Goal: Feedback & Contribution: Leave review/rating

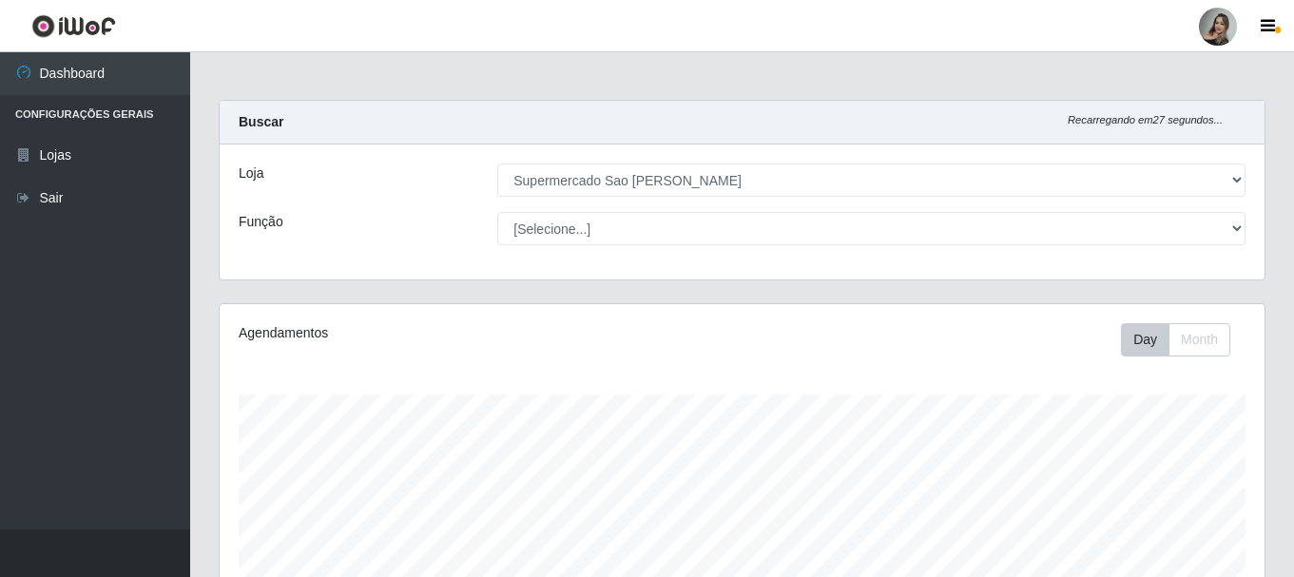
select select "383"
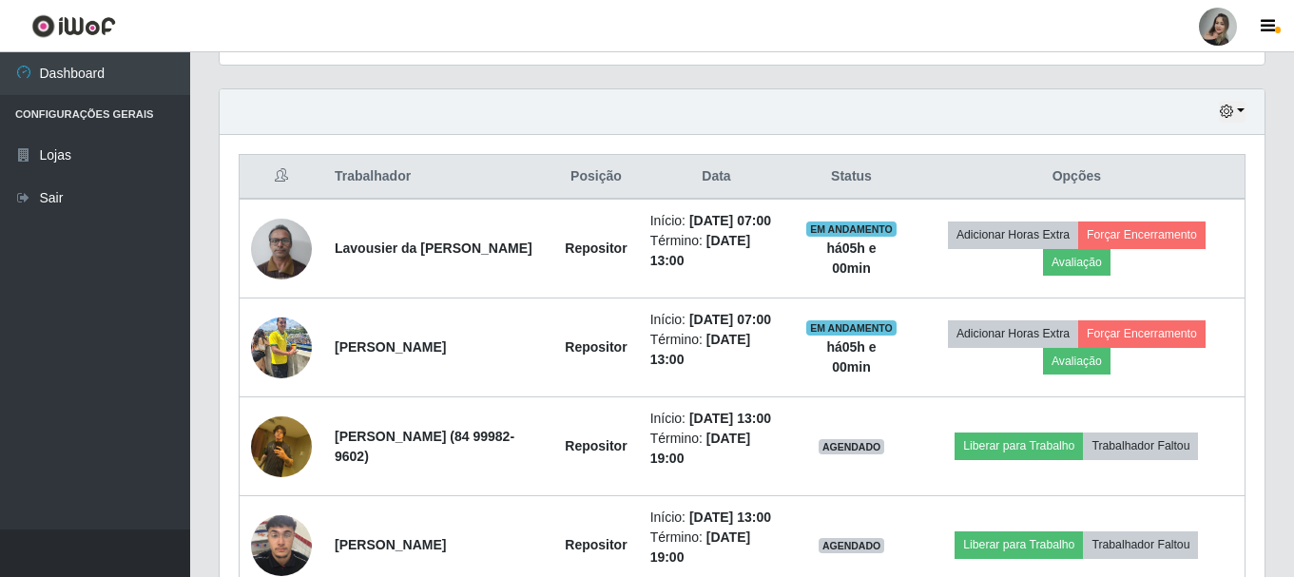
scroll to position [636, 0]
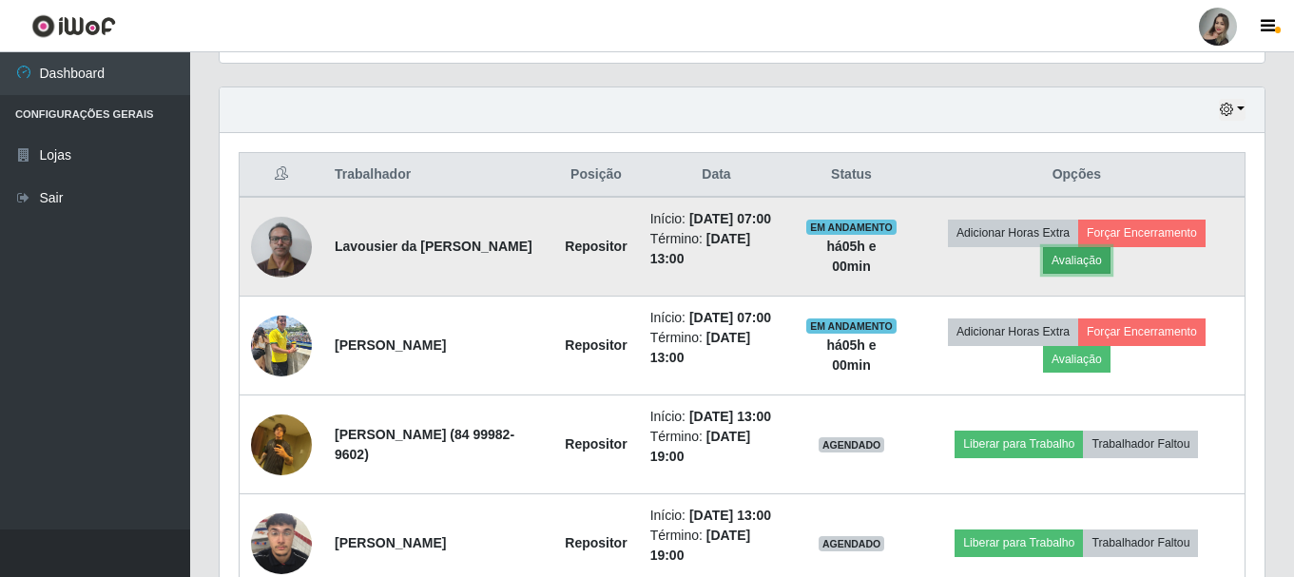
click at [1094, 272] on button "Avaliação" at bounding box center [1077, 260] width 68 height 27
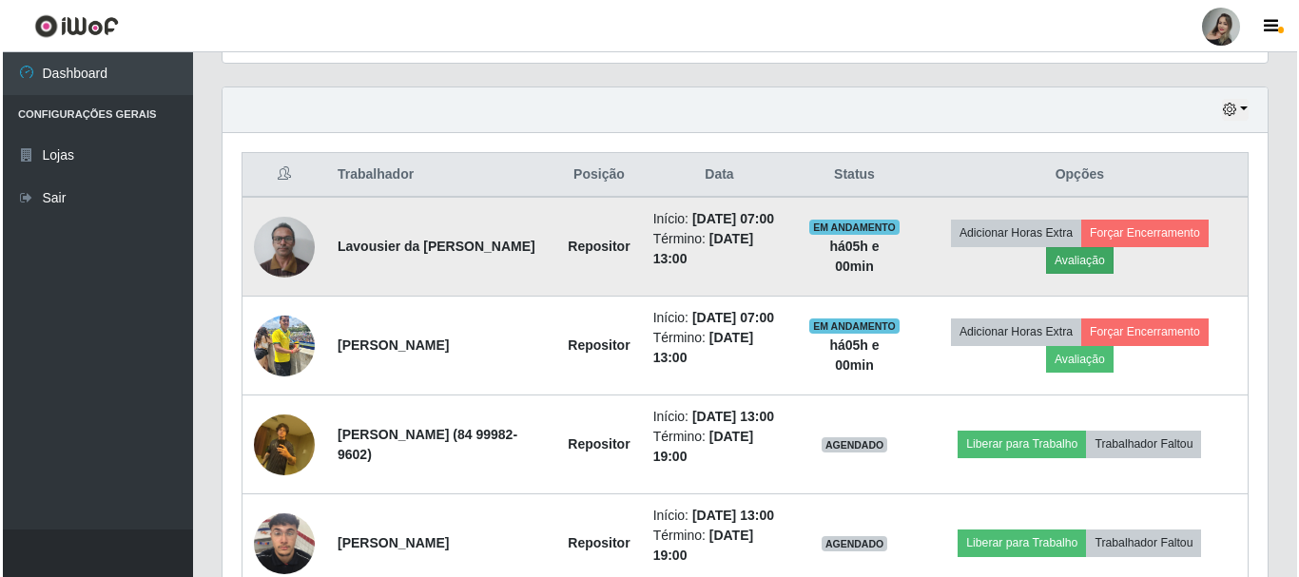
scroll to position [395, 1036]
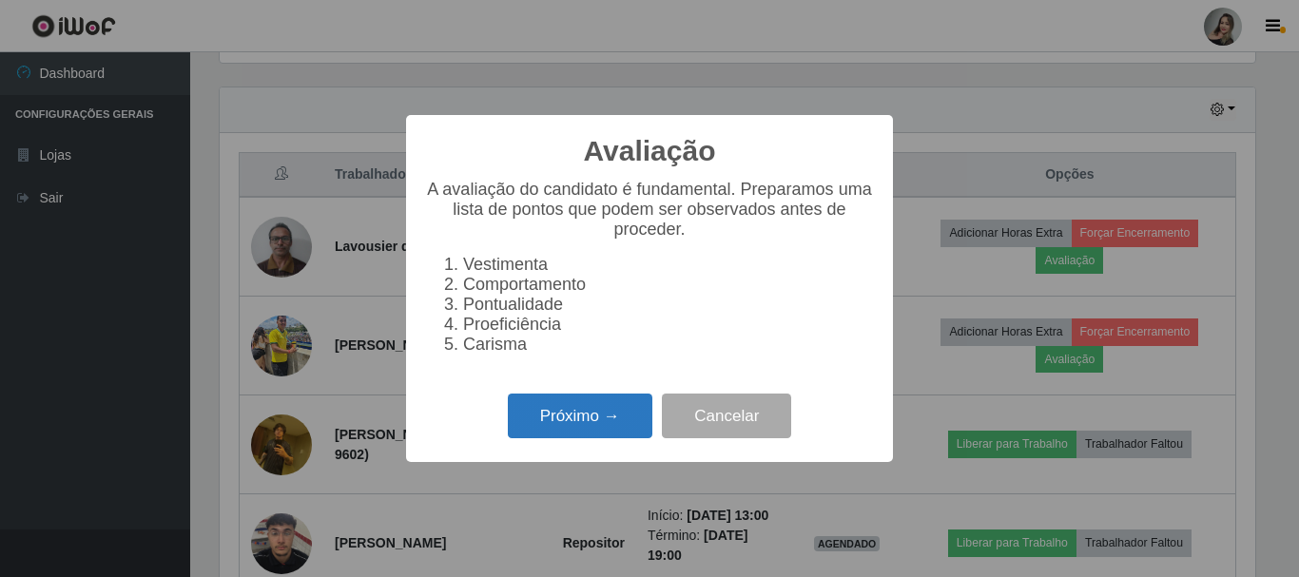
click at [578, 438] on button "Próximo →" at bounding box center [580, 416] width 145 height 45
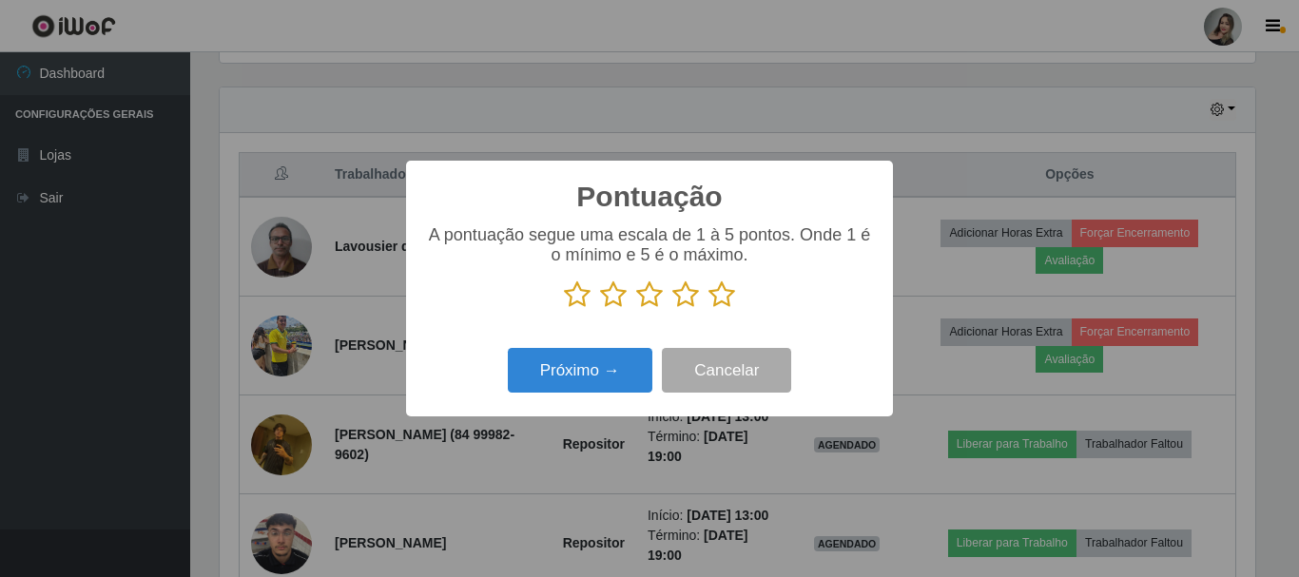
scroll to position [950559, 949918]
click at [618, 309] on icon at bounding box center [613, 295] width 27 height 29
click at [600, 309] on input "radio" at bounding box center [600, 309] width 0 height 0
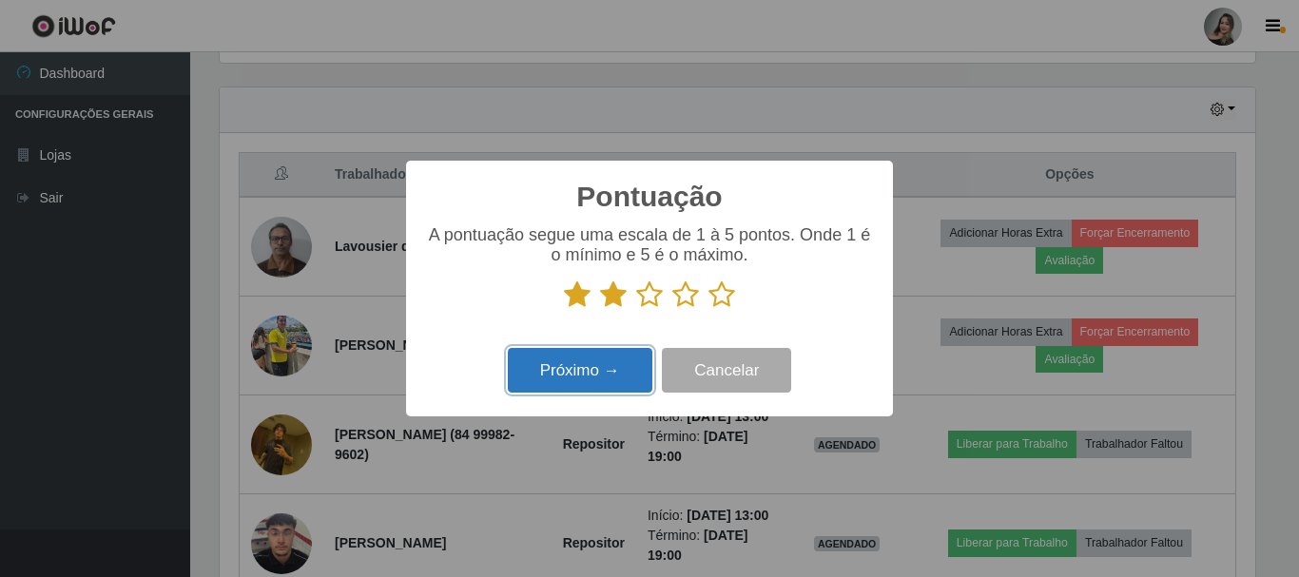
click at [627, 371] on button "Próximo →" at bounding box center [580, 370] width 145 height 45
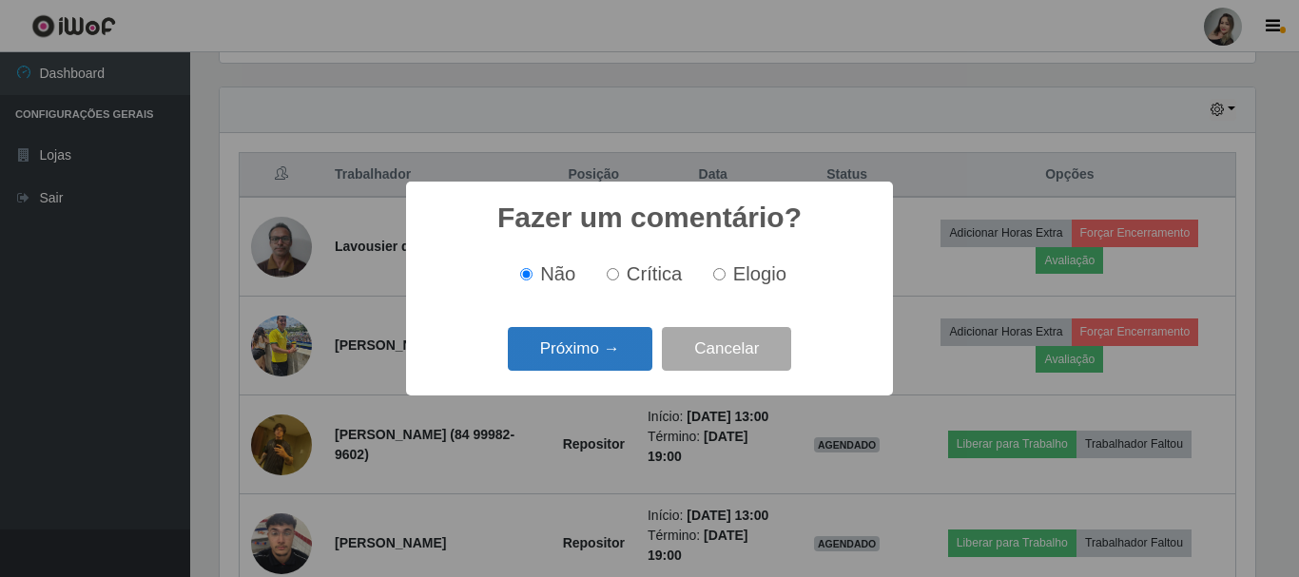
click at [627, 359] on button "Próximo →" at bounding box center [580, 349] width 145 height 45
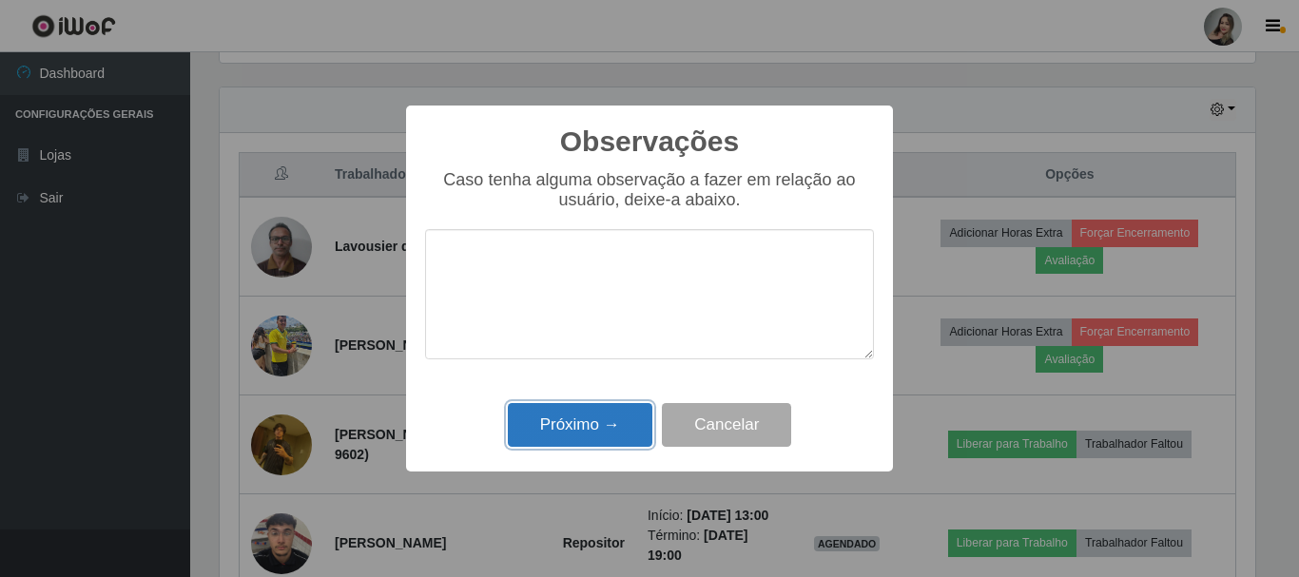
click at [634, 427] on button "Próximo →" at bounding box center [580, 425] width 145 height 45
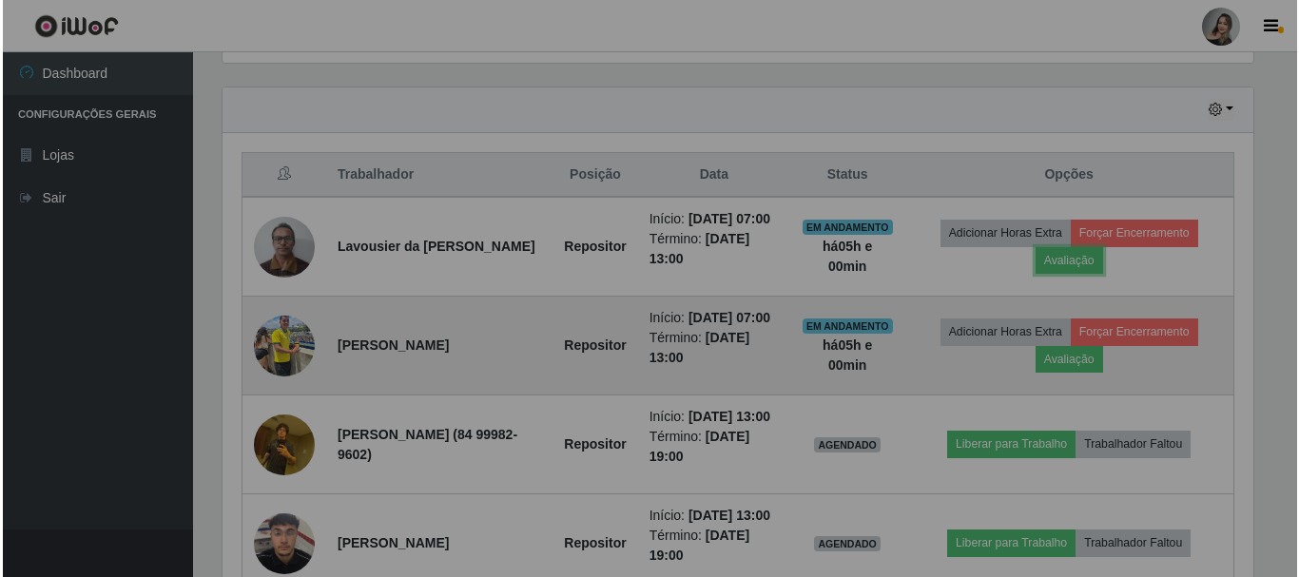
scroll to position [395, 1045]
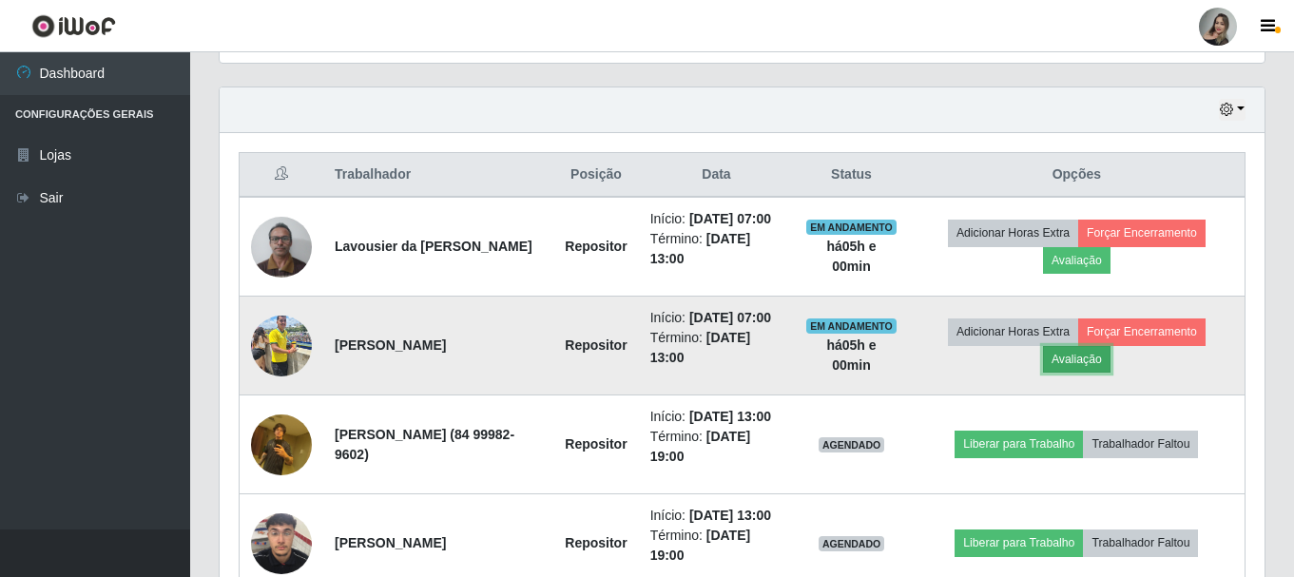
click at [1072, 373] on button "Avaliação" at bounding box center [1077, 359] width 68 height 27
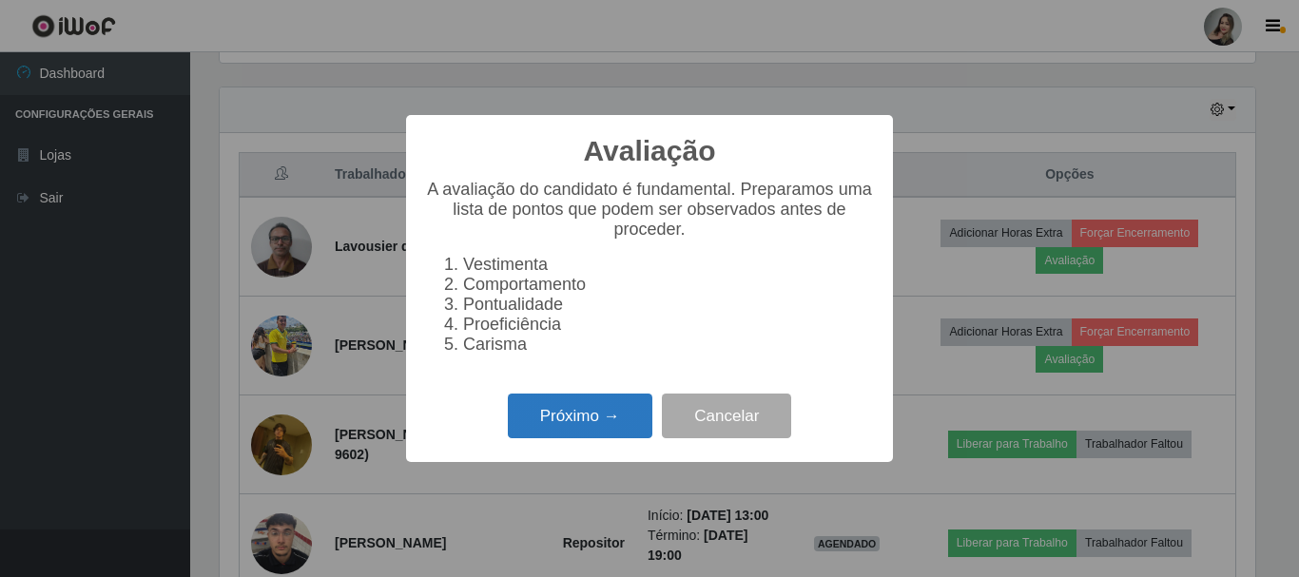
click at [566, 425] on button "Próximo →" at bounding box center [580, 416] width 145 height 45
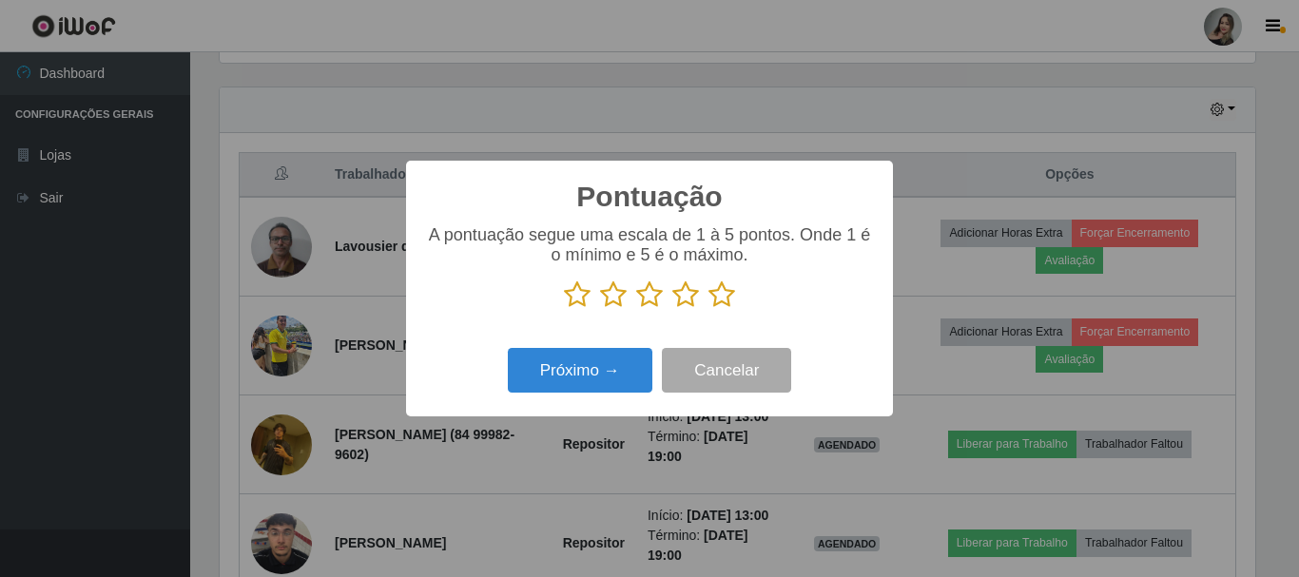
click at [603, 307] on icon at bounding box center [613, 295] width 27 height 29
click at [600, 309] on input "radio" at bounding box center [600, 309] width 0 height 0
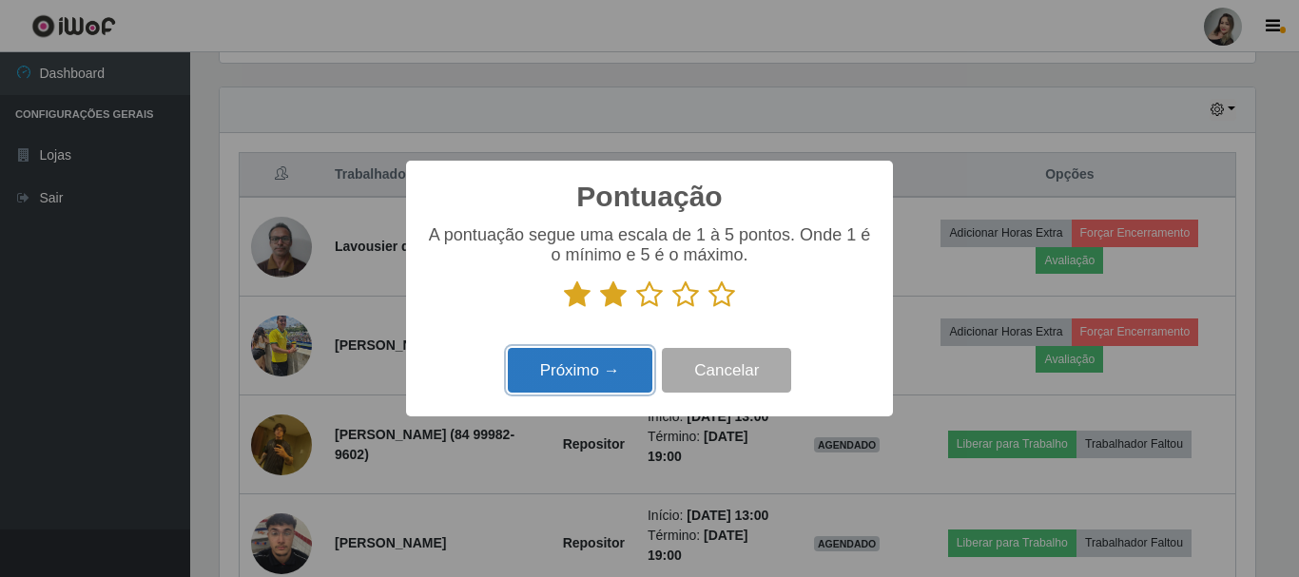
click at [609, 371] on button "Próximo →" at bounding box center [580, 370] width 145 height 45
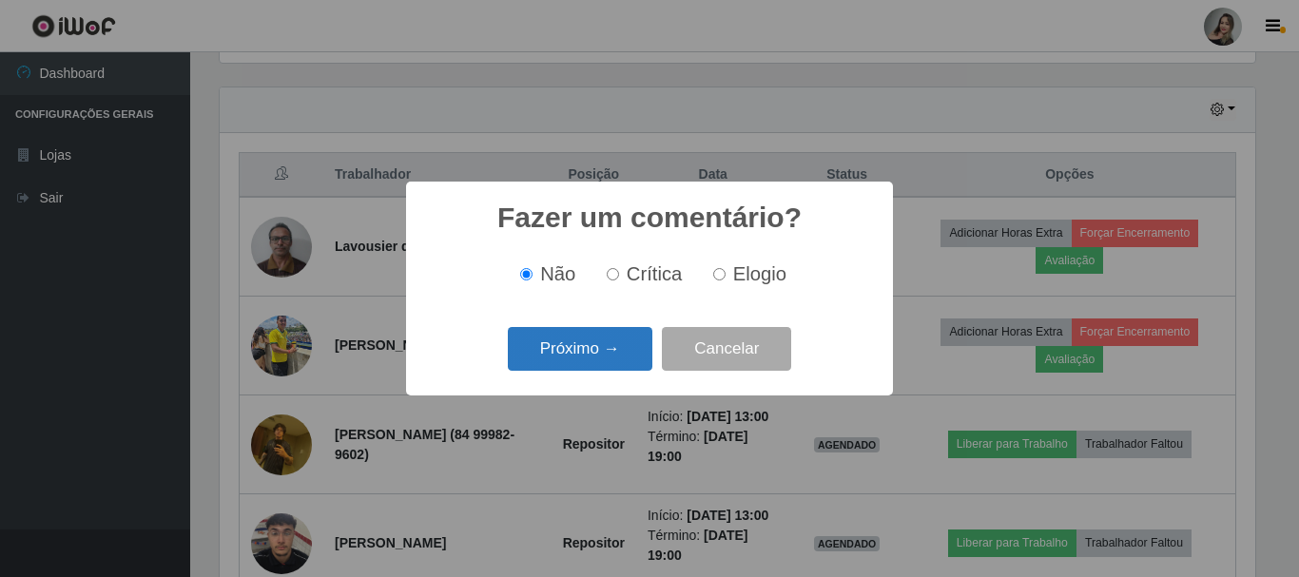
click at [610, 353] on button "Próximo →" at bounding box center [580, 349] width 145 height 45
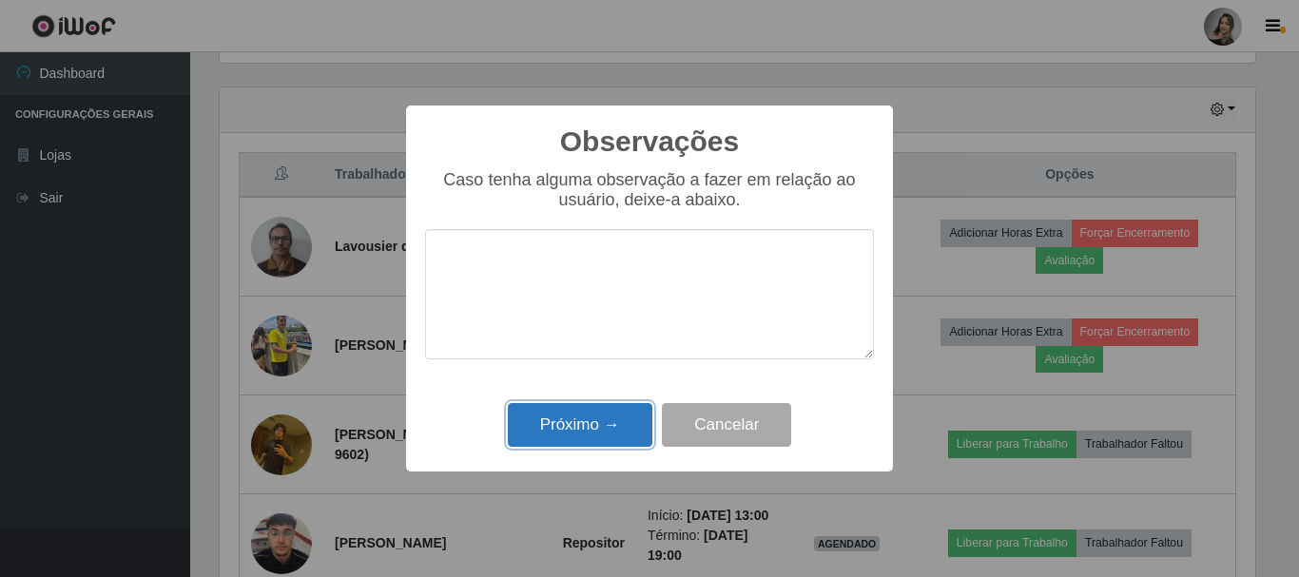
click at [621, 428] on button "Próximo →" at bounding box center [580, 425] width 145 height 45
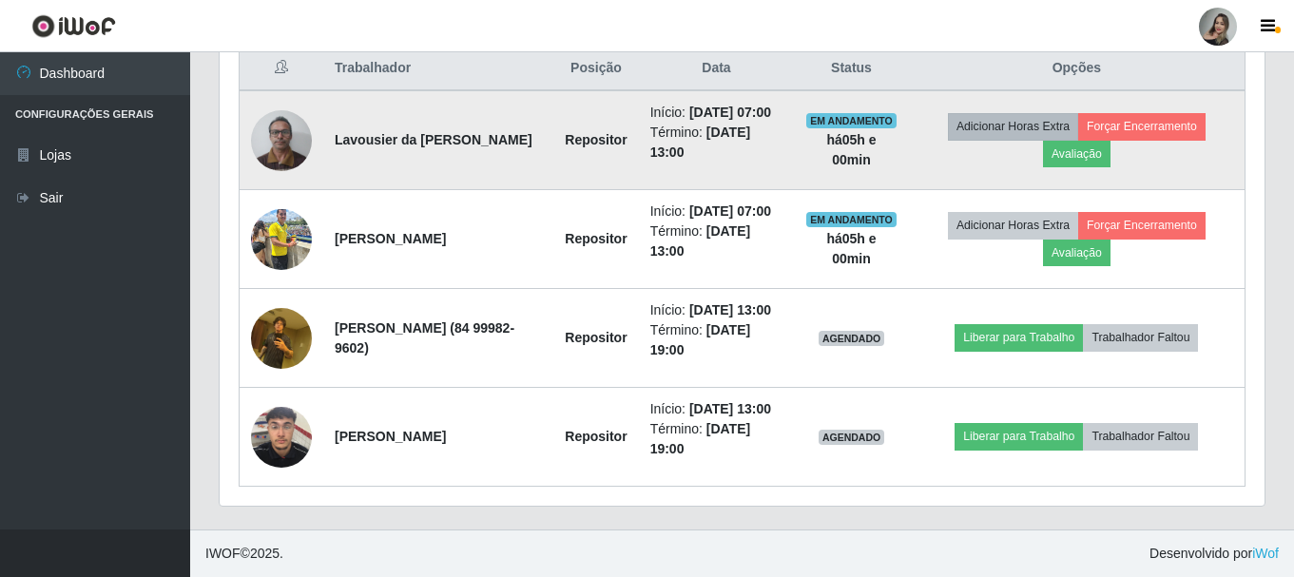
scroll to position [743, 0]
